Goal: Transaction & Acquisition: Purchase product/service

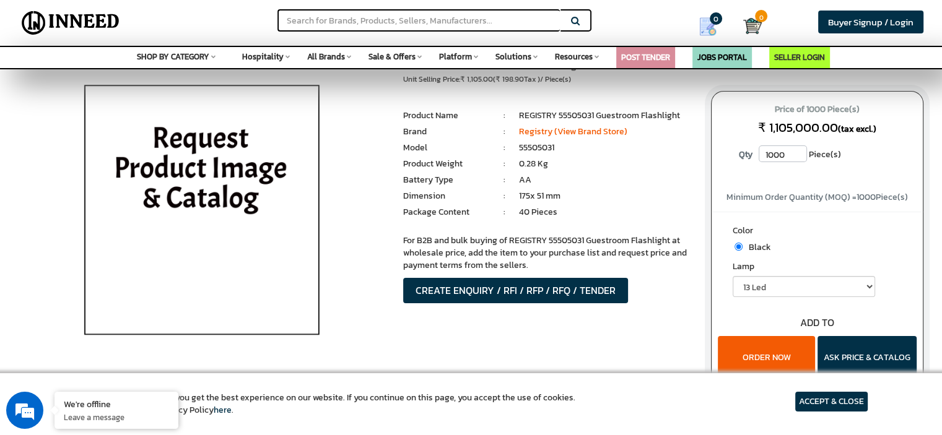
scroll to position [62, 0]
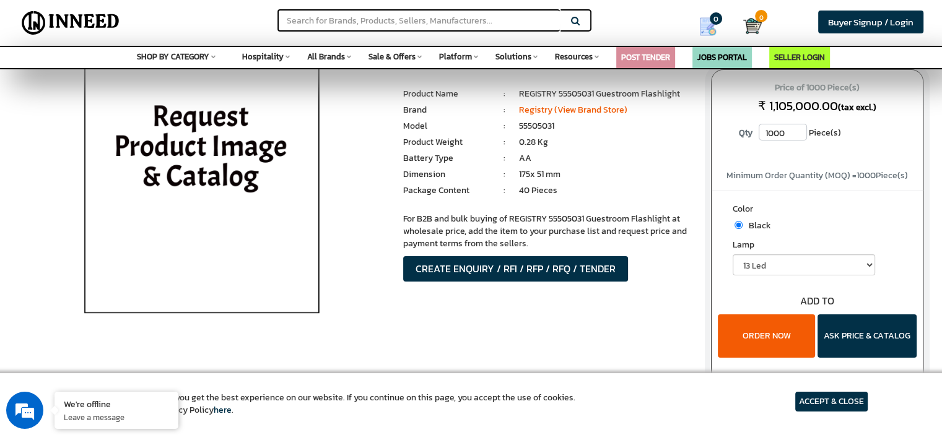
click at [158, 143] on img at bounding box center [201, 193] width 289 height 310
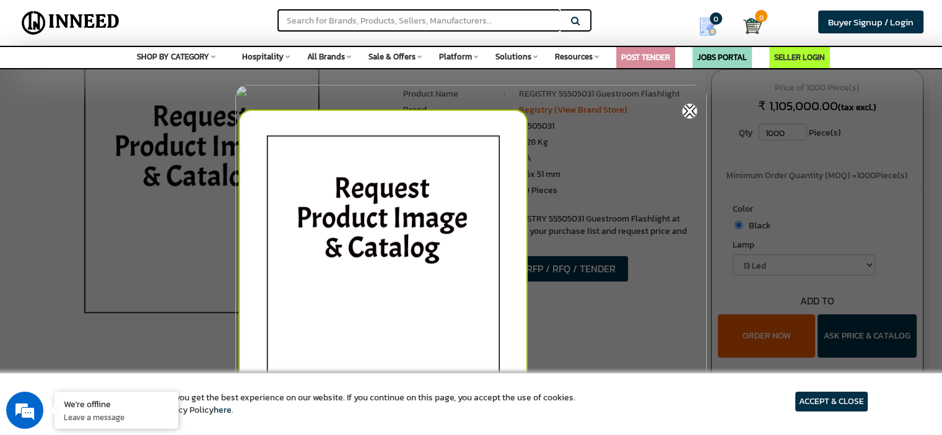
click at [693, 103] on img at bounding box center [470, 301] width 471 height 433
click at [684, 113] on img at bounding box center [689, 110] width 15 height 15
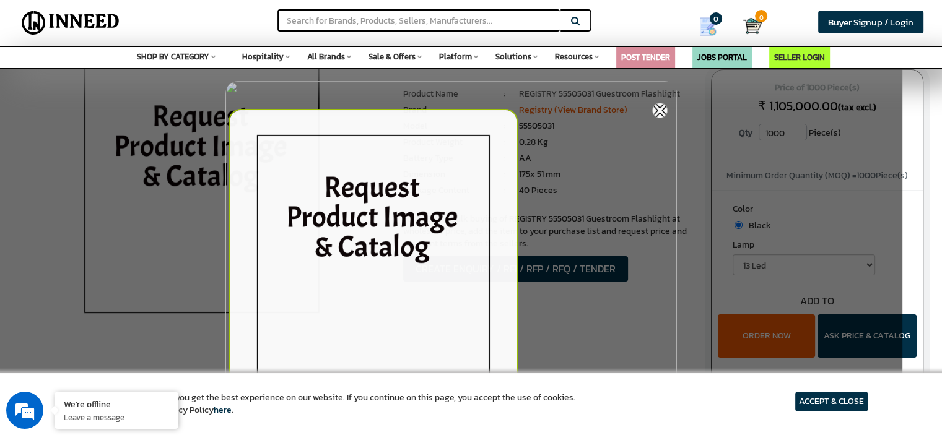
click at [686, 111] on div at bounding box center [451, 208] width 902 height 417
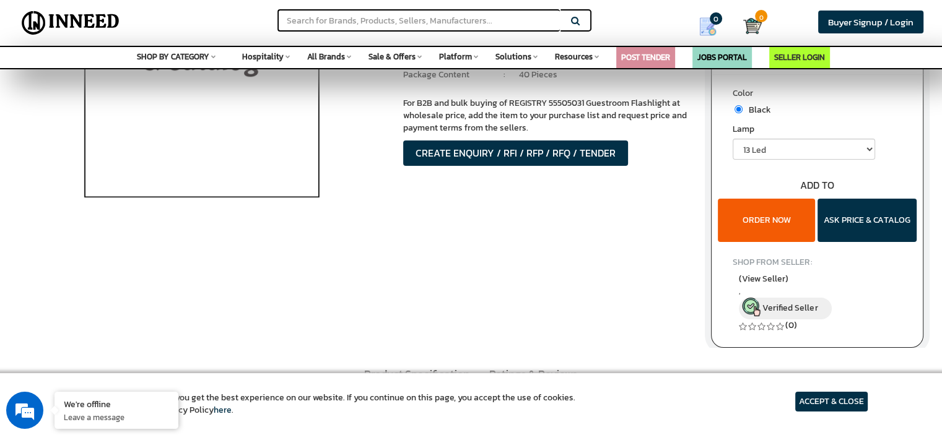
scroll to position [186, 0]
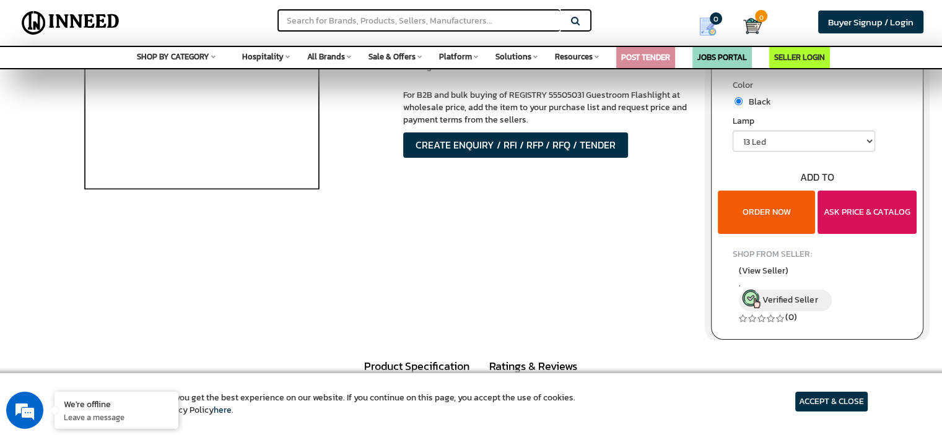
click at [876, 215] on button "ASK PRICE & CATALOG" at bounding box center [866, 212] width 99 height 43
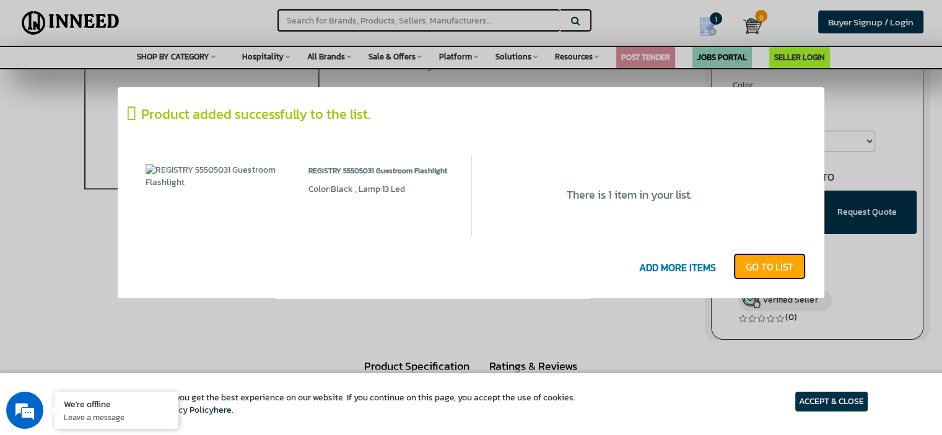
click at [776, 266] on link "GO T0 LIST" at bounding box center [769, 266] width 72 height 27
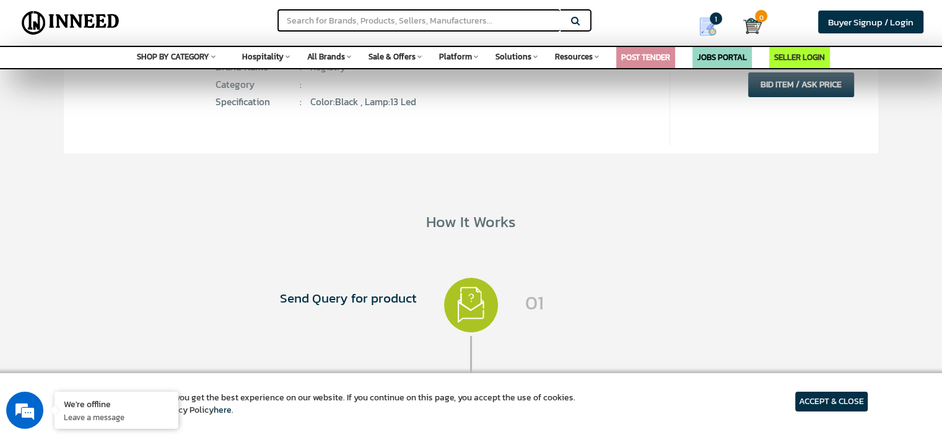
scroll to position [124, 0]
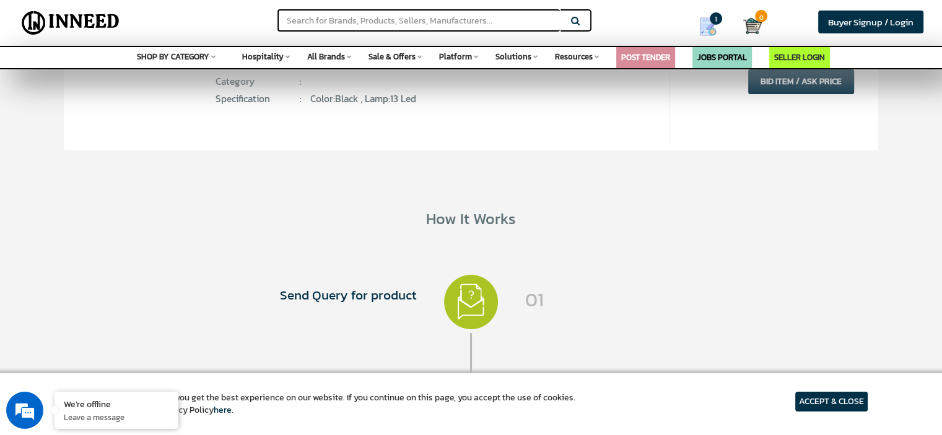
click at [850, 401] on article "ACCEPT & CLOSE" at bounding box center [831, 402] width 72 height 20
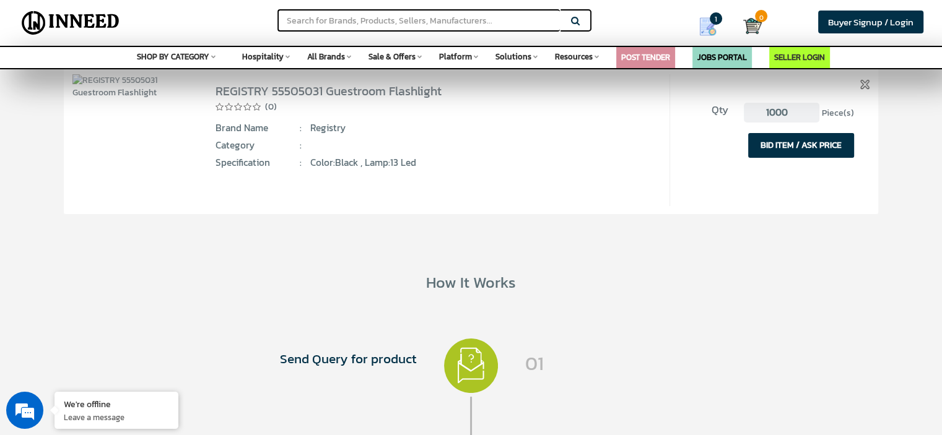
scroll to position [0, 0]
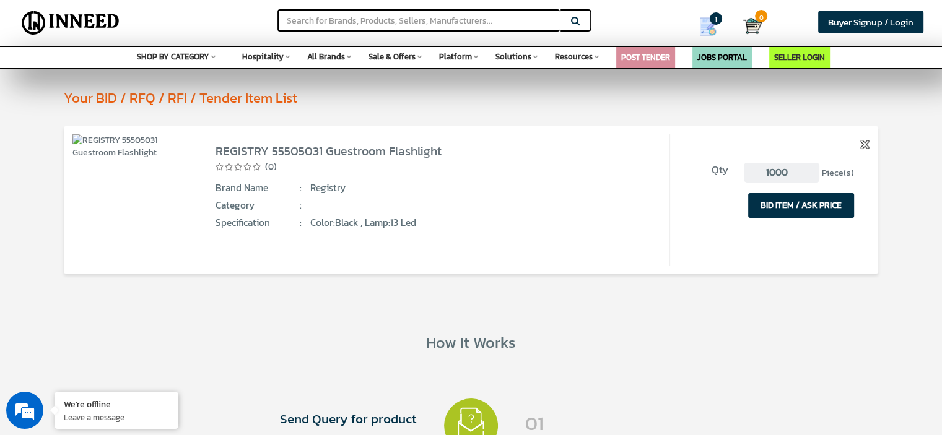
click at [781, 175] on input "1000" at bounding box center [782, 173] width 76 height 20
click at [792, 170] on input "1000" at bounding box center [782, 173] width 76 height 20
type input "1"
type input "50"
click at [787, 207] on button "BID ITEM / ASK PRICE" at bounding box center [801, 205] width 106 height 25
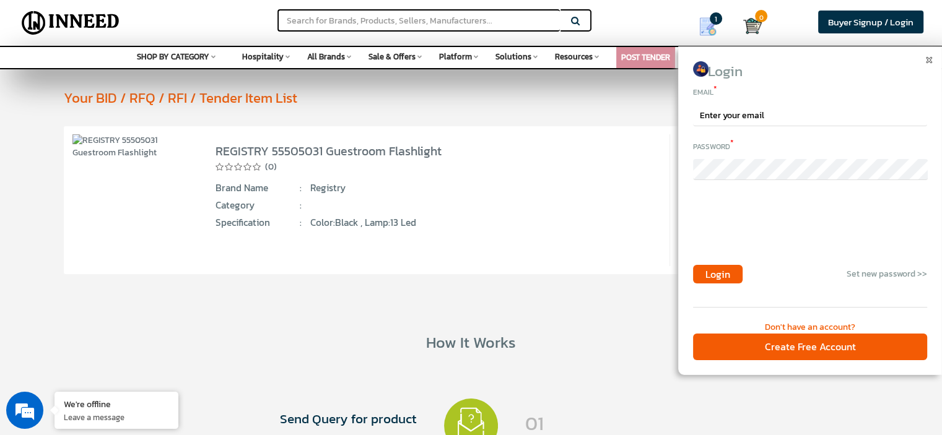
click at [795, 324] on div "Don't have an account?" at bounding box center [810, 327] width 234 height 12
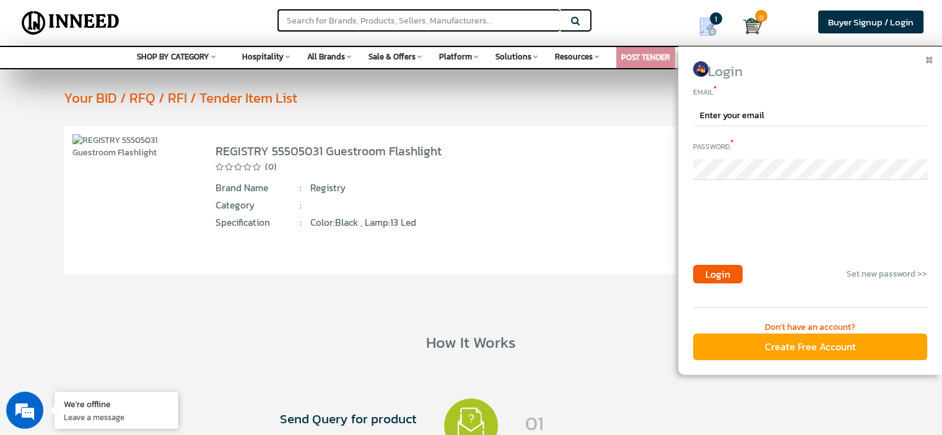
click at [810, 347] on div "Create Free Account" at bounding box center [810, 347] width 234 height 27
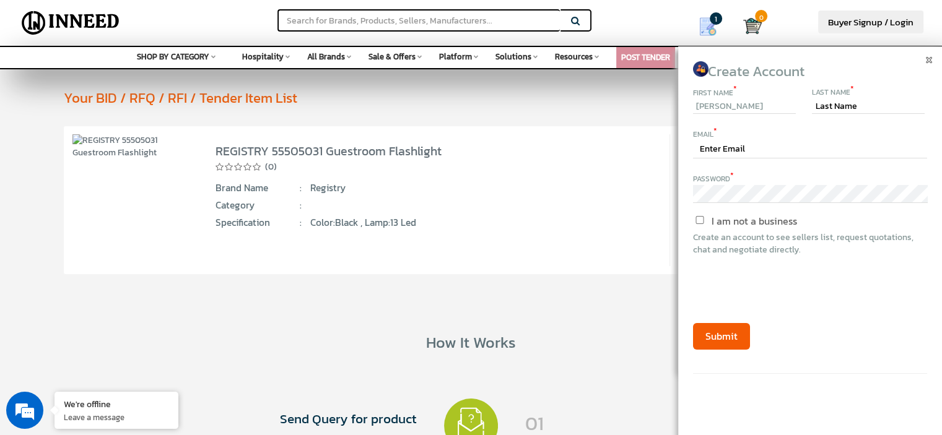
type input "RIZWAN"
click at [852, 110] on input "text" at bounding box center [868, 106] width 113 height 15
type input "RIZWAN"
click at [725, 155] on input "text" at bounding box center [810, 150] width 234 height 18
type input "thedunes@emirates.net.ae"
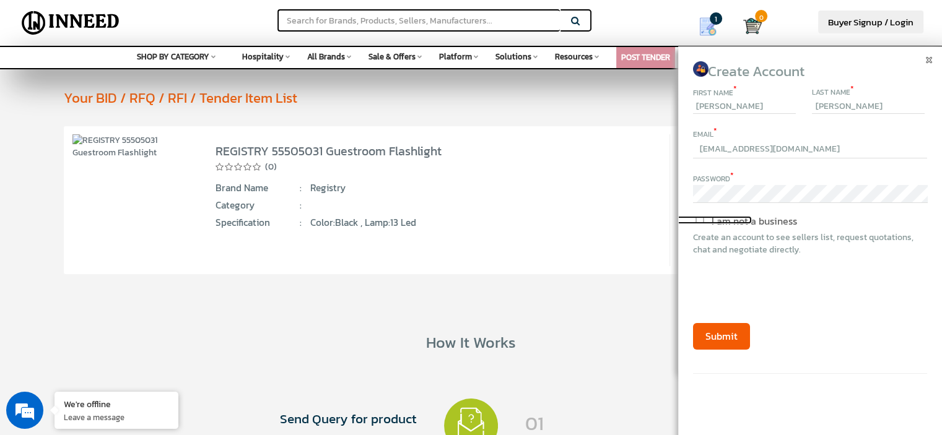
click at [700, 217] on input "I am not a business" at bounding box center [700, 220] width 104 height 8
checkbox input "true"
click at [724, 336] on button "Submit" at bounding box center [721, 336] width 57 height 27
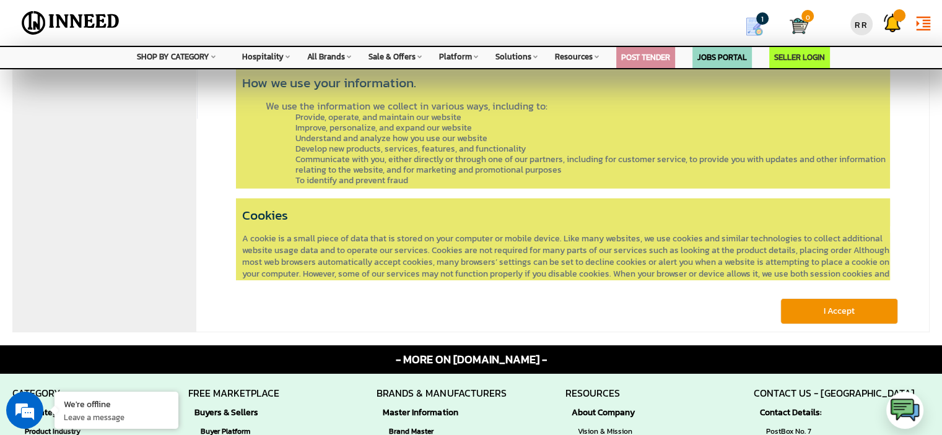
scroll to position [186, 0]
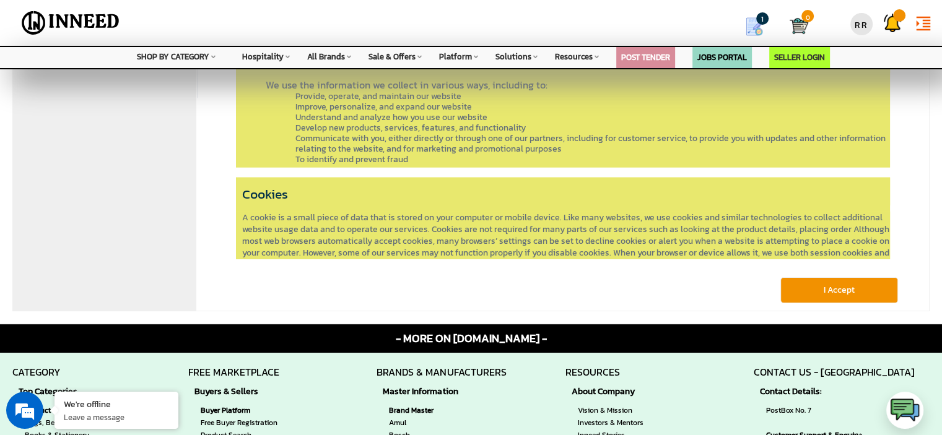
click at [842, 295] on button "I Accept" at bounding box center [839, 290] width 118 height 26
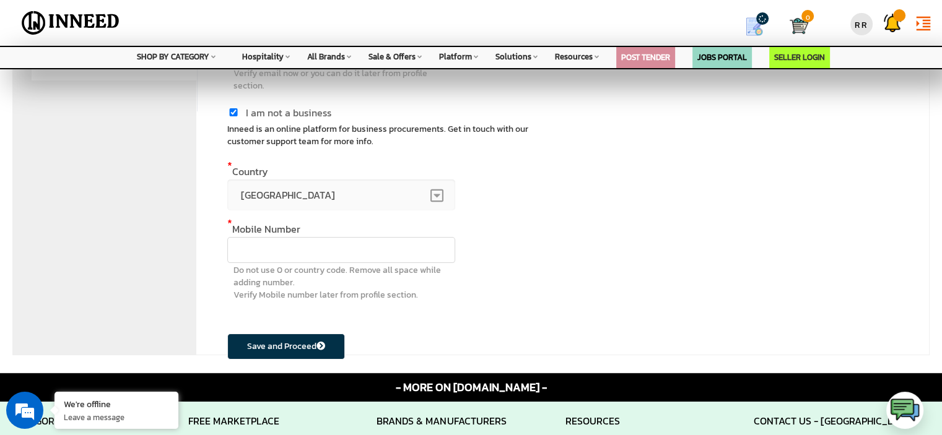
scroll to position [186, 0]
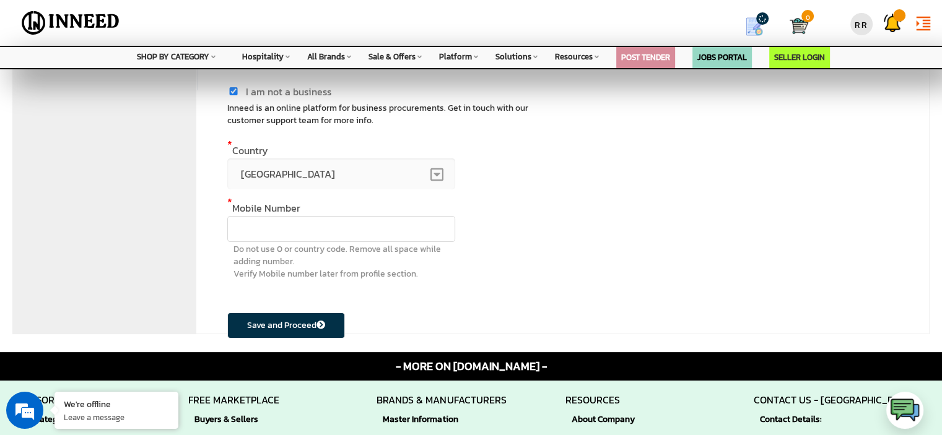
click at [273, 177] on span "[GEOGRAPHIC_DATA]" at bounding box center [341, 173] width 228 height 31
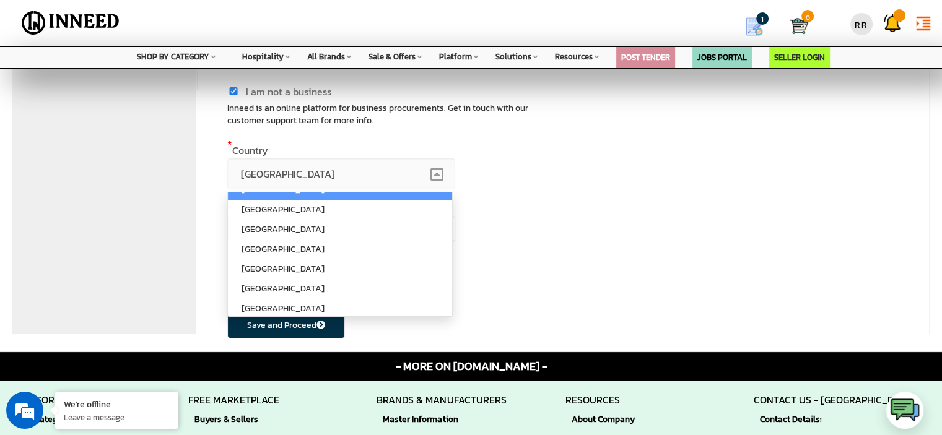
scroll to position [253, 0]
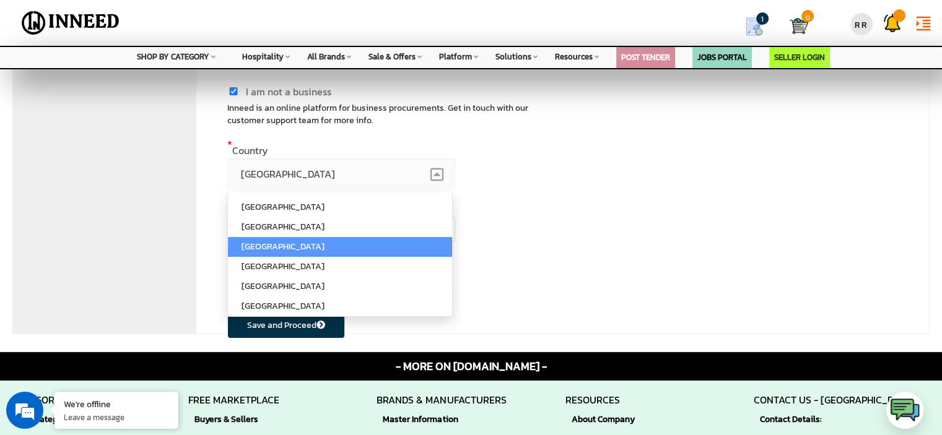
select select "245"
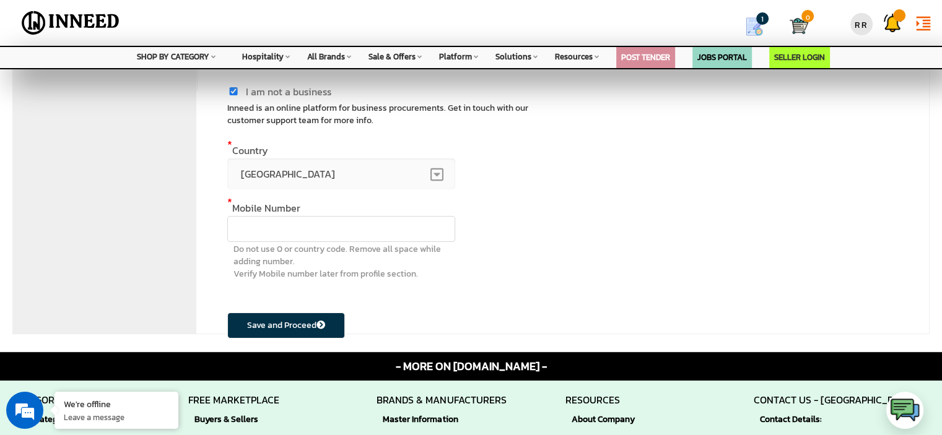
click at [254, 224] on input "text" at bounding box center [341, 229] width 228 height 26
type input "+971 505208872"
click at [276, 322] on button "Save and Proceed" at bounding box center [286, 326] width 118 height 26
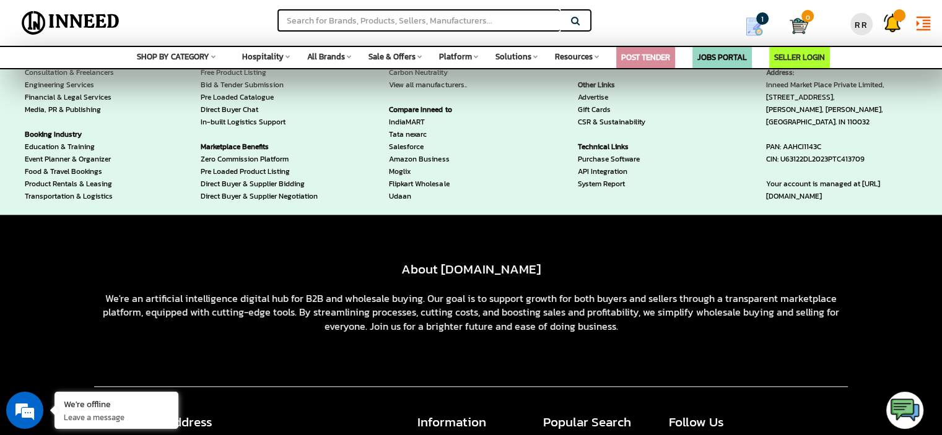
scroll to position [1362, 0]
